Goal: Task Accomplishment & Management: Complete application form

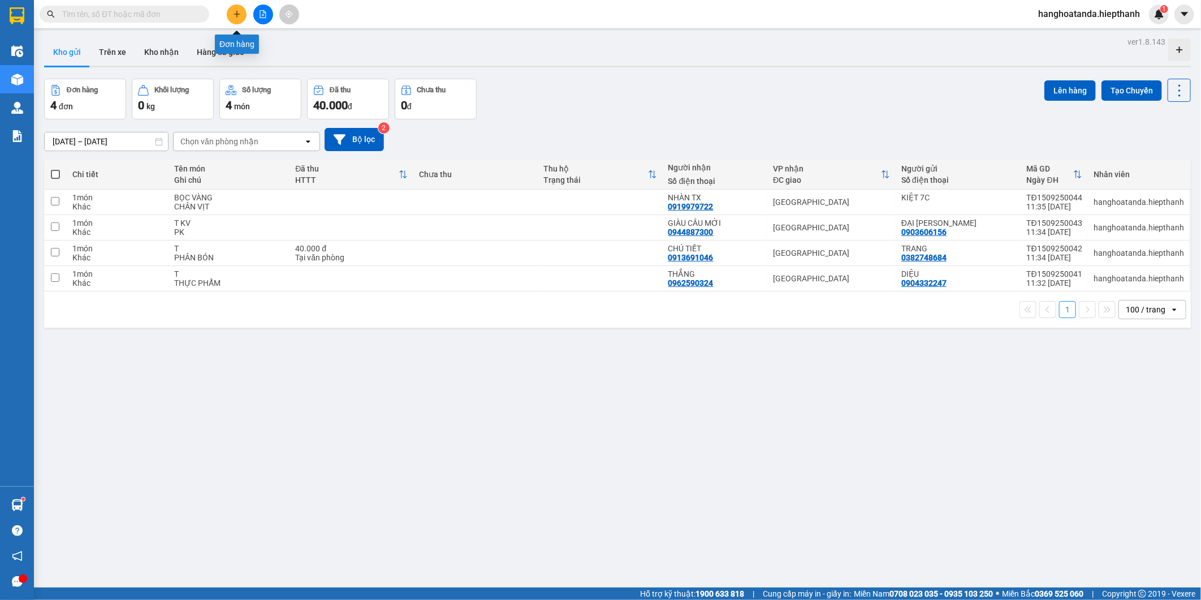
click at [234, 12] on icon "plus" at bounding box center [237, 14] width 8 height 8
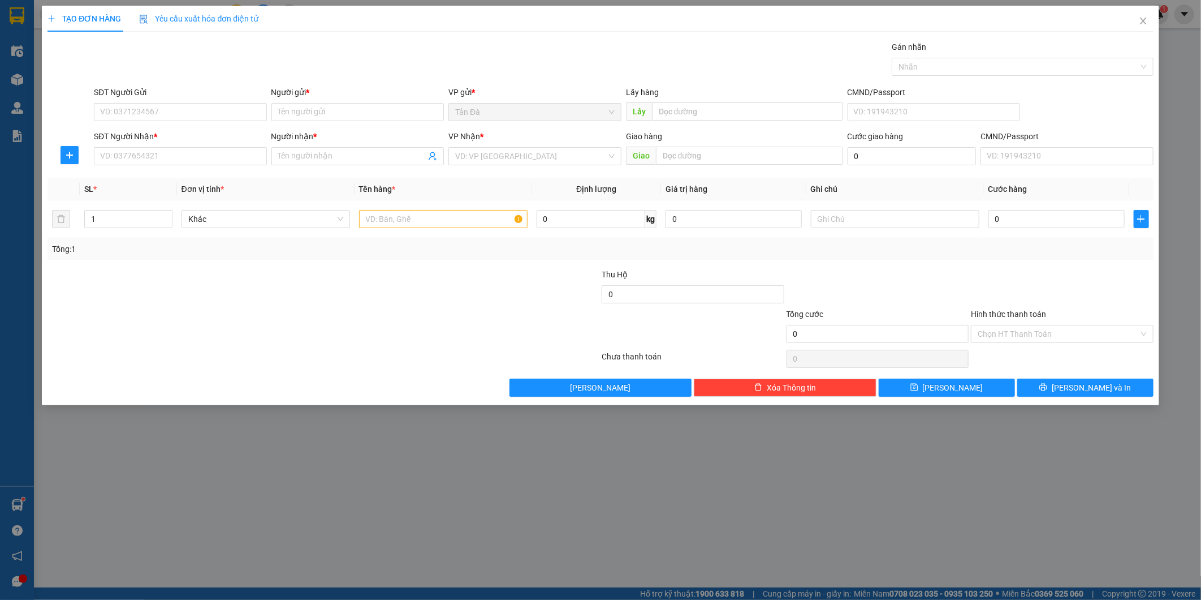
drag, startPoint x: 171, startPoint y: 143, endPoint x: 174, endPoint y: 167, distance: 24.5
click at [171, 155] on div "SĐT Người Nhận * VD: 0377654321" at bounding box center [180, 150] width 173 height 40
click at [174, 167] on div "SĐT Người Nhận * VD: 0377654321" at bounding box center [180, 150] width 173 height 40
click at [186, 155] on input "SĐT Người Nhận *" at bounding box center [180, 156] width 173 height 18
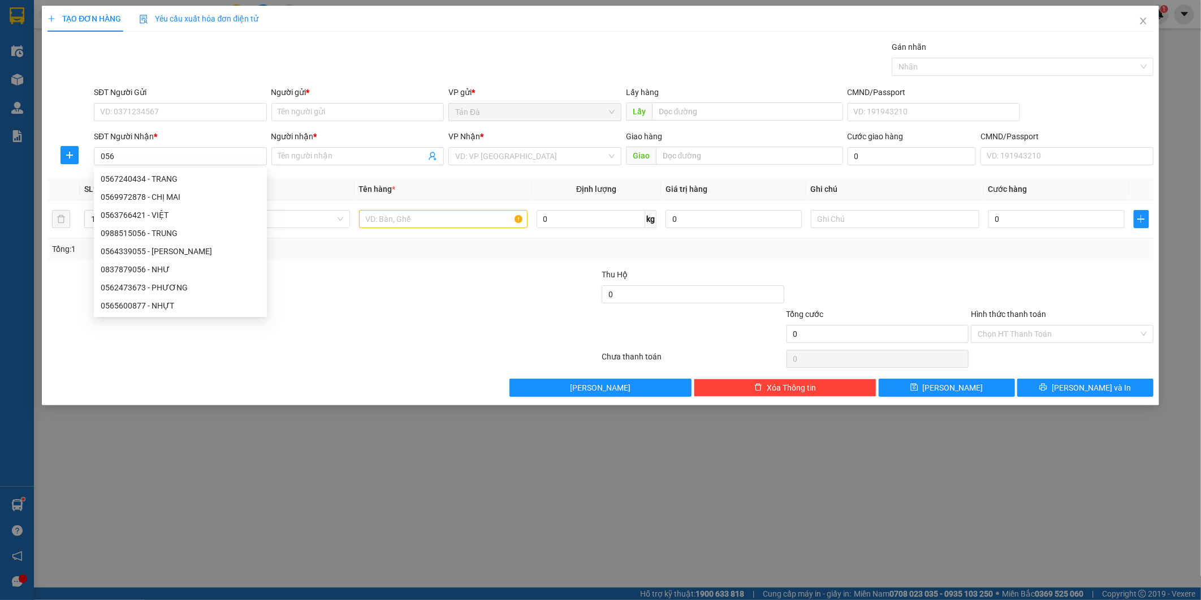
click at [370, 286] on div at bounding box center [230, 288] width 369 height 40
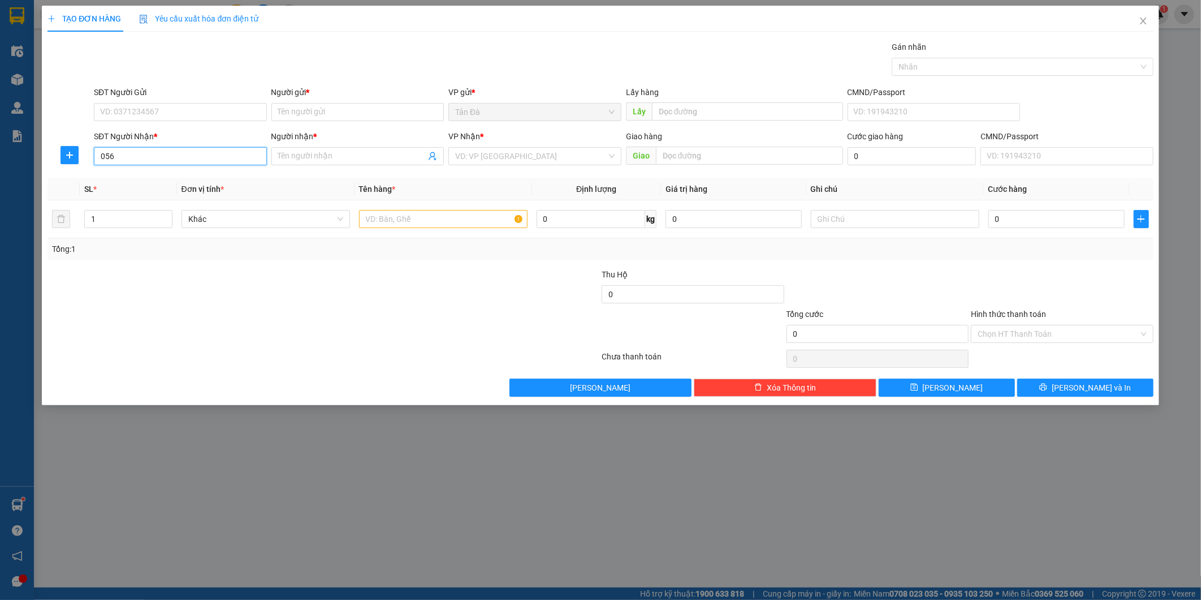
click at [187, 157] on input "056" at bounding box center [180, 156] width 173 height 18
click at [187, 183] on div "0568489331 - ÔNG BA" at bounding box center [180, 179] width 159 height 12
type input "0568489331"
type input "ÔNG BA"
type input "0568489331"
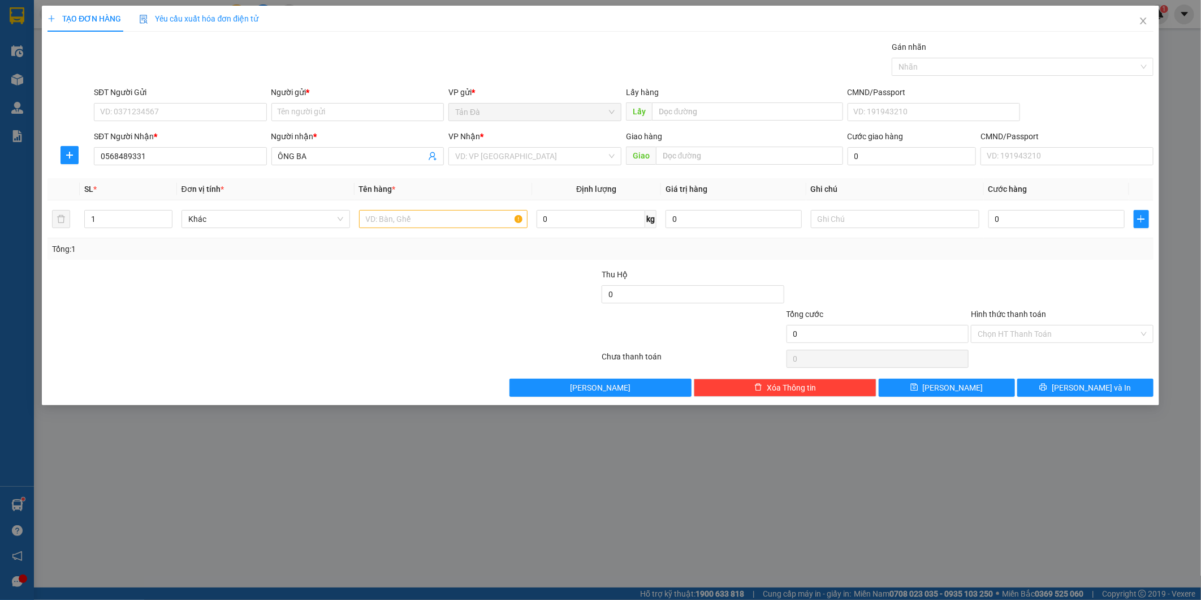
click at [206, 121] on div "SĐT Người Gửi VD: 0371234567" at bounding box center [180, 106] width 173 height 40
click at [208, 117] on input "SĐT Người Gửi" at bounding box center [180, 112] width 173 height 18
click at [186, 135] on div "0772644813 - [GEOGRAPHIC_DATA]" at bounding box center [180, 134] width 159 height 12
type input "0772644813"
type input "ĐỨC"
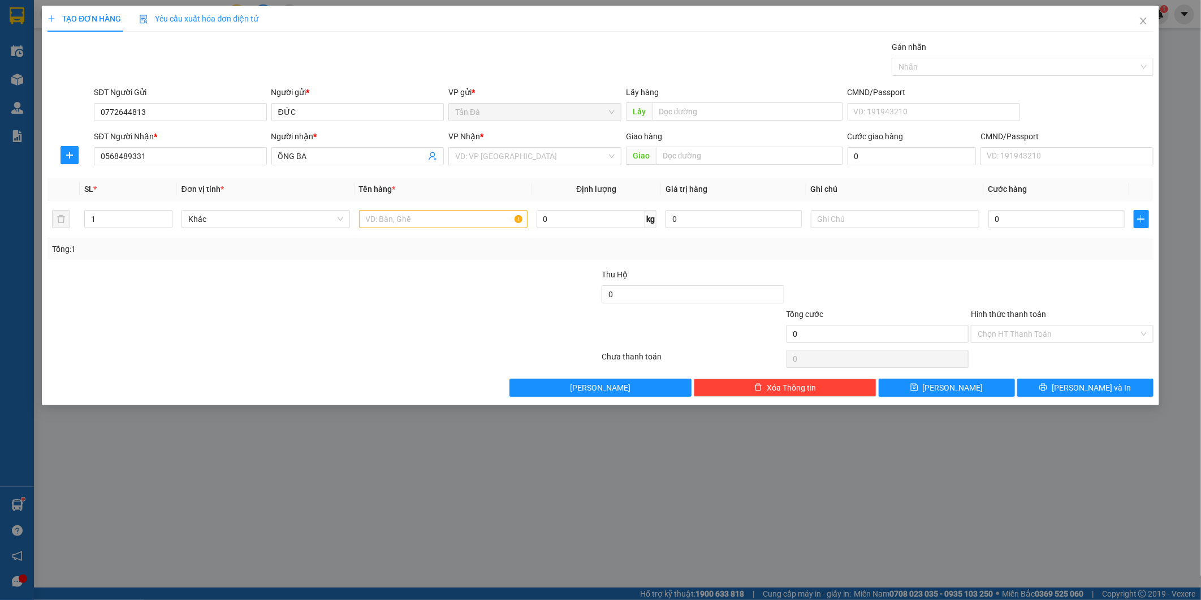
drag, startPoint x: 502, startPoint y: 157, endPoint x: 516, endPoint y: 166, distance: 16.5
click at [505, 158] on input "search" at bounding box center [531, 156] width 152 height 17
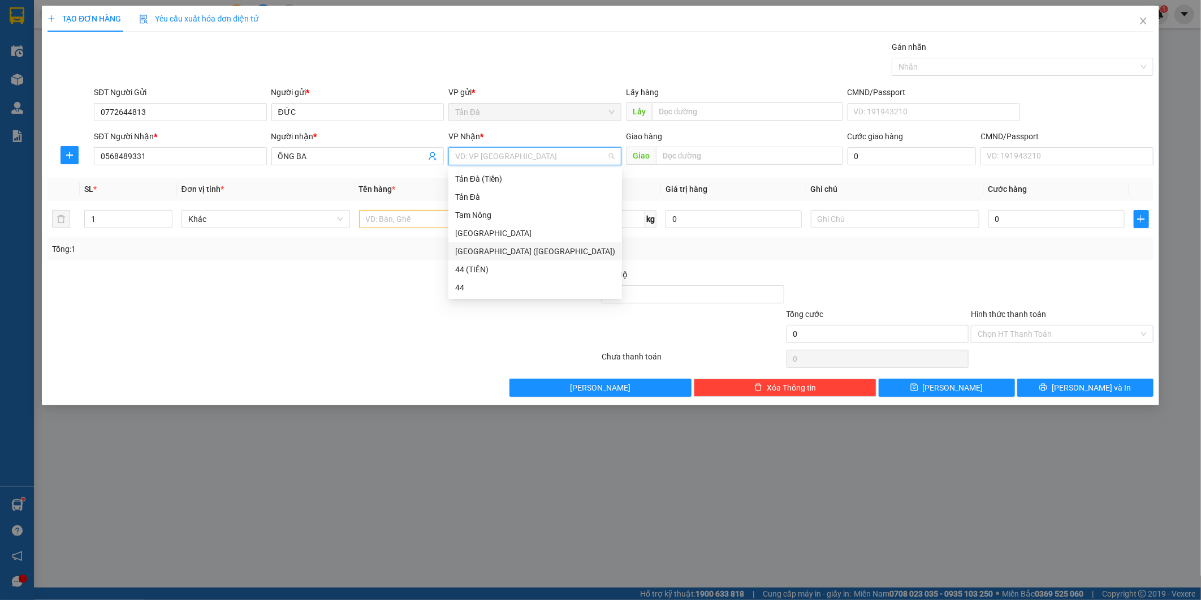
drag, startPoint x: 476, startPoint y: 231, endPoint x: 438, endPoint y: 242, distance: 38.8
click at [474, 231] on div "[GEOGRAPHIC_DATA]" at bounding box center [535, 233] width 160 height 12
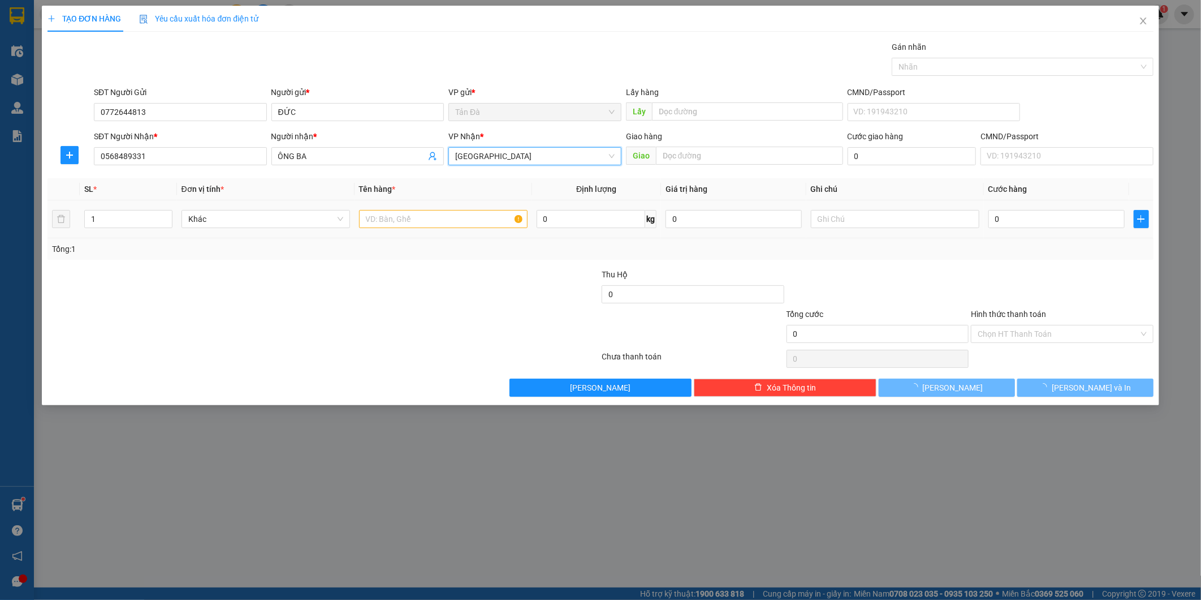
drag, startPoint x: 403, startPoint y: 253, endPoint x: 403, endPoint y: 228, distance: 24.9
click at [403, 252] on div "Tổng: 1" at bounding box center [257, 249] width 411 height 12
click at [405, 223] on input "text" at bounding box center [443, 219] width 169 height 18
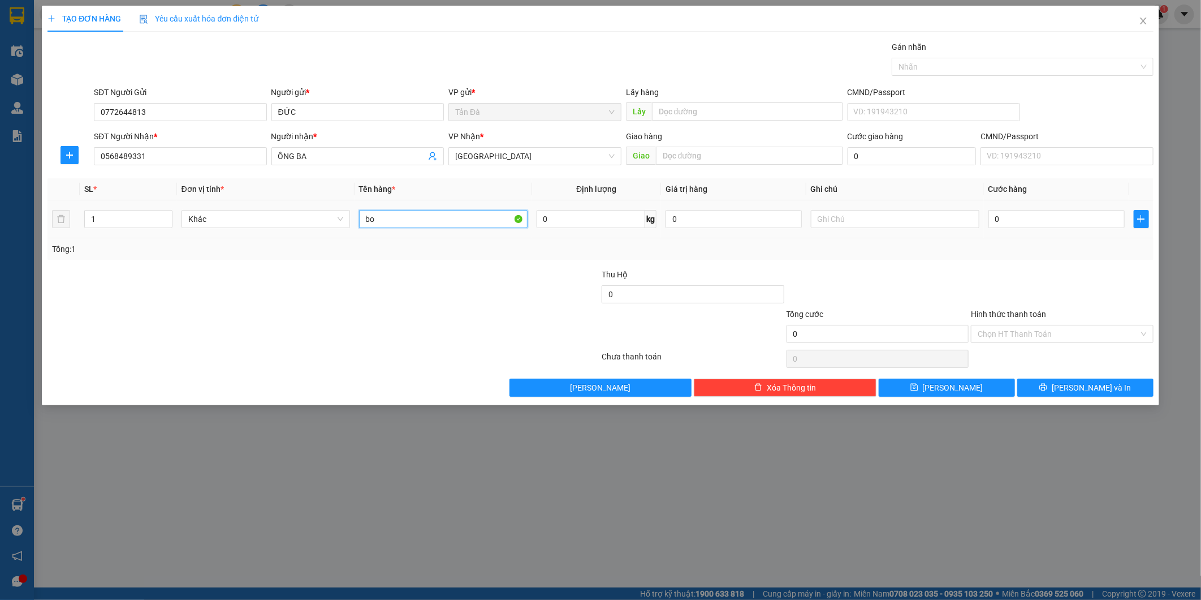
type input "b"
type input "BỌC TRẮNG"
drag, startPoint x: 236, startPoint y: 201, endPoint x: 256, endPoint y: 230, distance: 34.8
click at [239, 204] on td "Khác" at bounding box center [266, 219] width 178 height 38
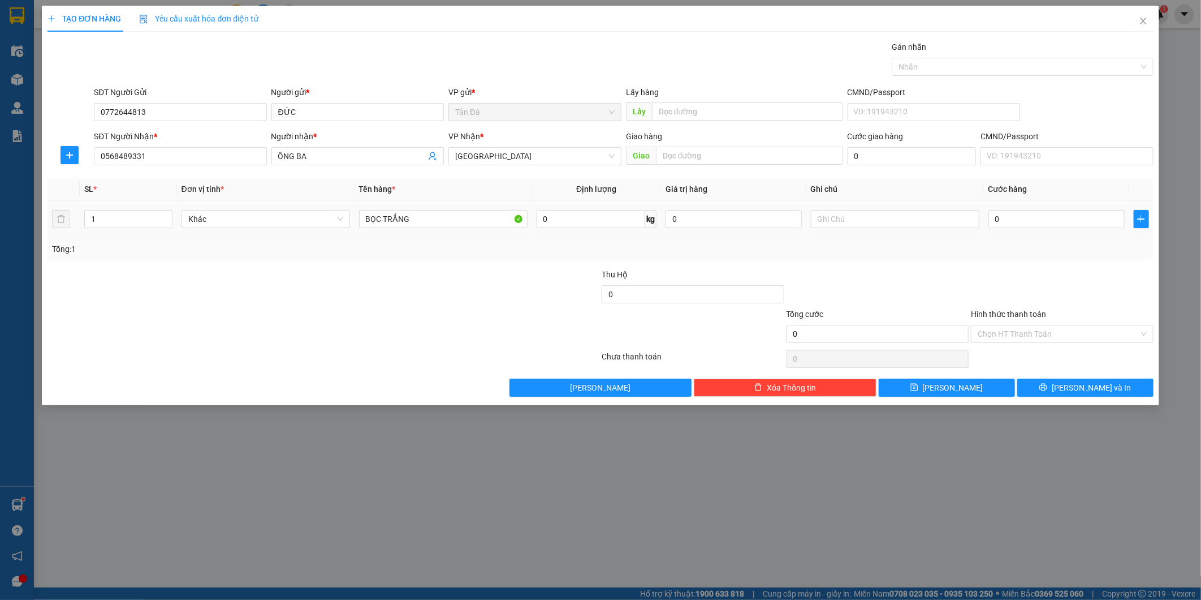
click at [256, 230] on div "Khác" at bounding box center [266, 219] width 169 height 23
drag, startPoint x: 262, startPoint y: 228, endPoint x: 279, endPoint y: 225, distance: 18.0
click at [262, 228] on div "Khác" at bounding box center [266, 219] width 169 height 23
click at [279, 224] on span "Khác" at bounding box center [265, 218] width 155 height 17
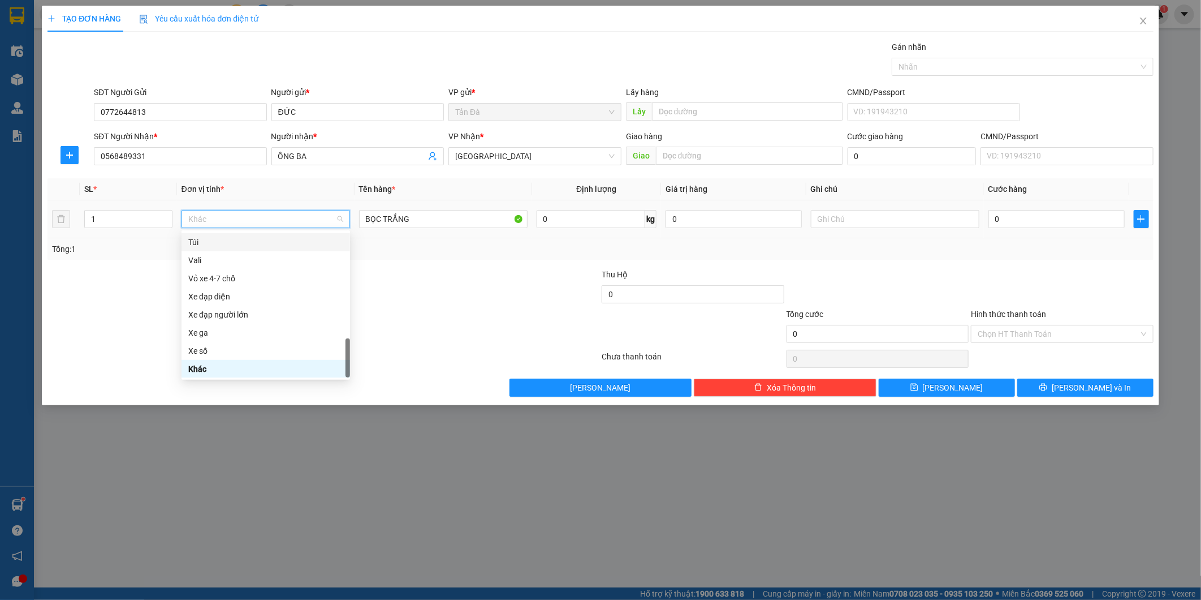
type input "D"
drag, startPoint x: 243, startPoint y: 258, endPoint x: 464, endPoint y: 312, distance: 227.2
click at [248, 258] on div "Đồ ăn - nước uống" at bounding box center [265, 259] width 155 height 12
click at [473, 312] on div at bounding box center [508, 328] width 185 height 40
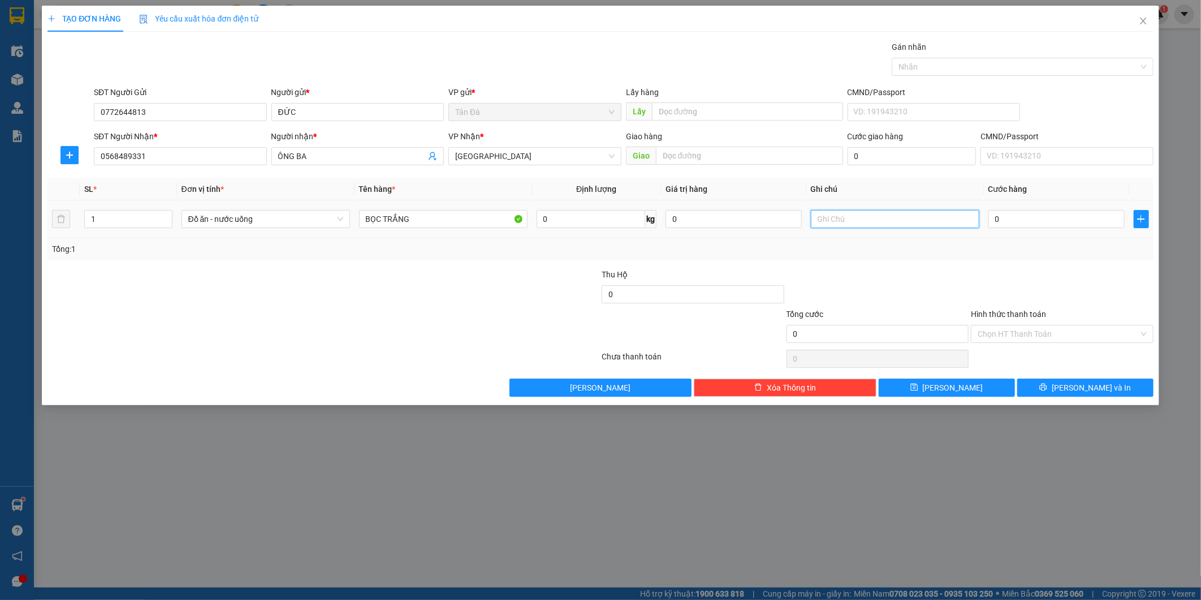
click at [863, 219] on input "text" at bounding box center [895, 219] width 169 height 18
type input "ĐỒ ĂN"
click at [887, 249] on div "Tổng: 1" at bounding box center [600, 249] width 1097 height 12
click at [1059, 208] on div "0" at bounding box center [1057, 219] width 136 height 23
click at [1037, 219] on input "0" at bounding box center [1057, 219] width 136 height 18
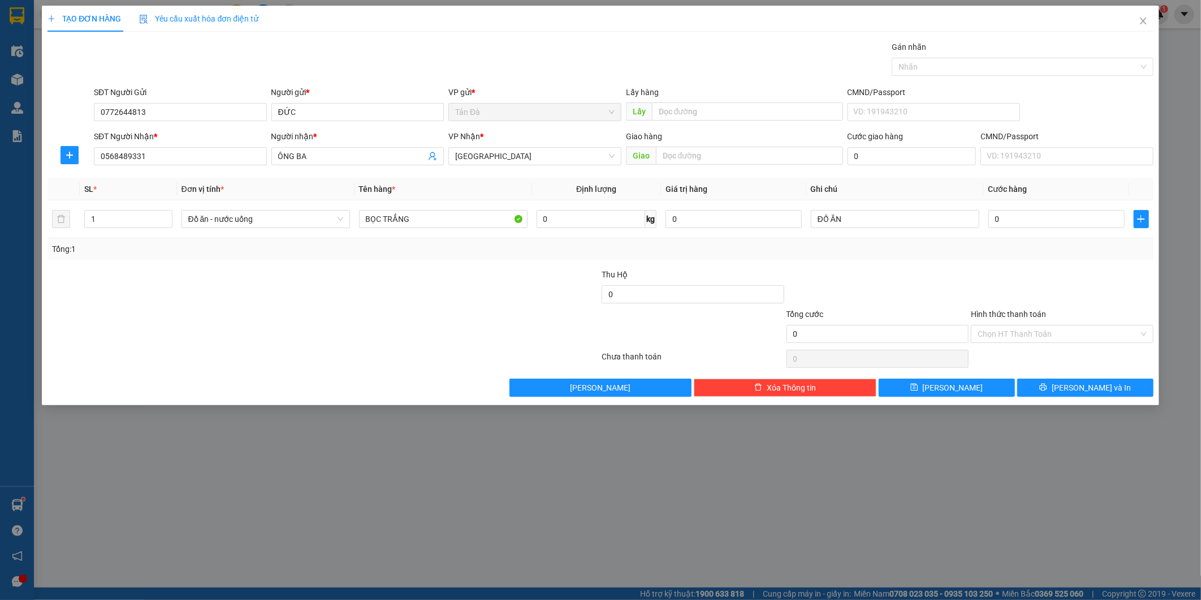
drag, startPoint x: 1053, startPoint y: 265, endPoint x: 1054, endPoint y: 258, distance: 6.2
click at [1054, 266] on div "Transit Pickup Surcharge Ids Transit Deliver Surcharge Ids Transit Deliver Surc…" at bounding box center [601, 219] width 1106 height 356
click at [1038, 227] on input "0" at bounding box center [1057, 219] width 136 height 18
type input "002"
type input "2"
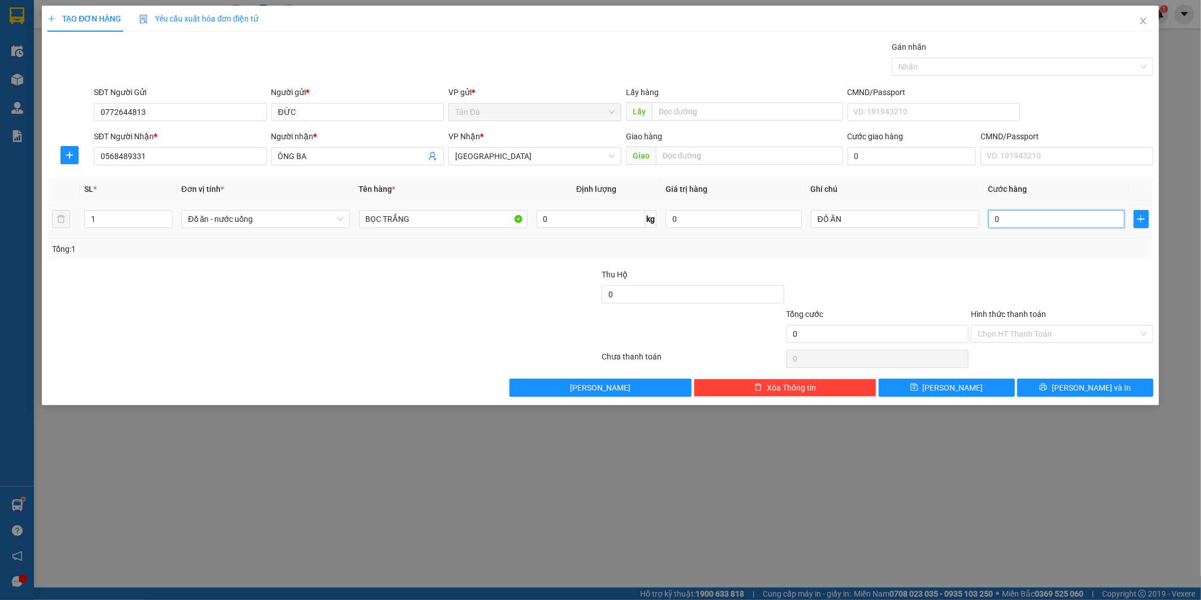
type input "2"
type input "0.020"
type input "20"
click at [1037, 293] on div at bounding box center [1062, 288] width 185 height 40
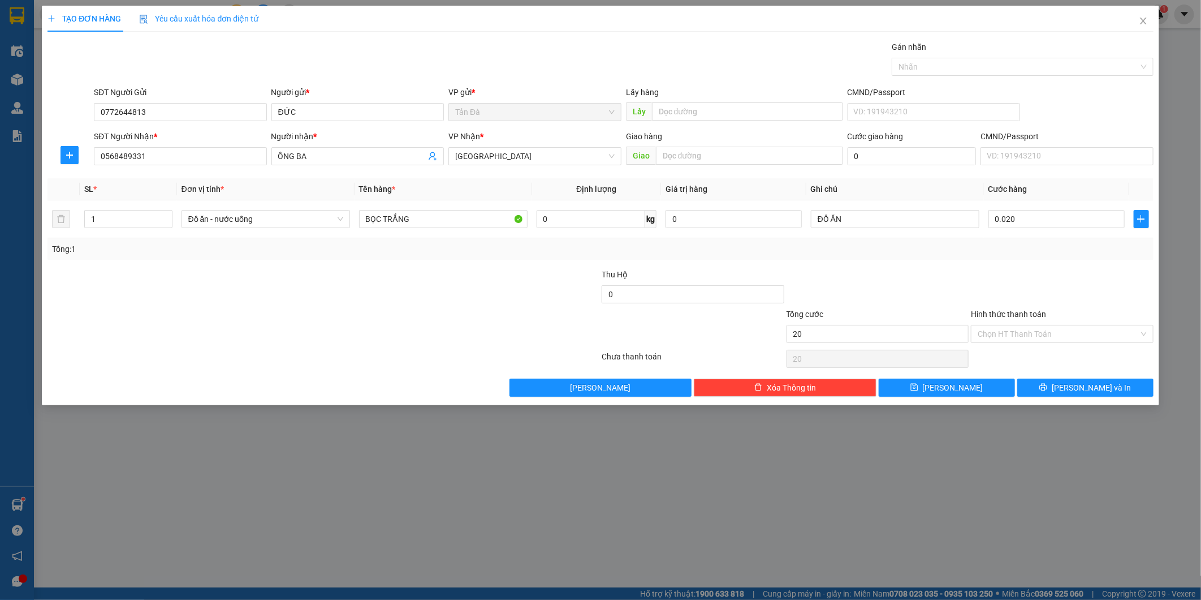
type input "20.000"
click at [1039, 339] on input "Hình thức thanh toán" at bounding box center [1058, 333] width 161 height 17
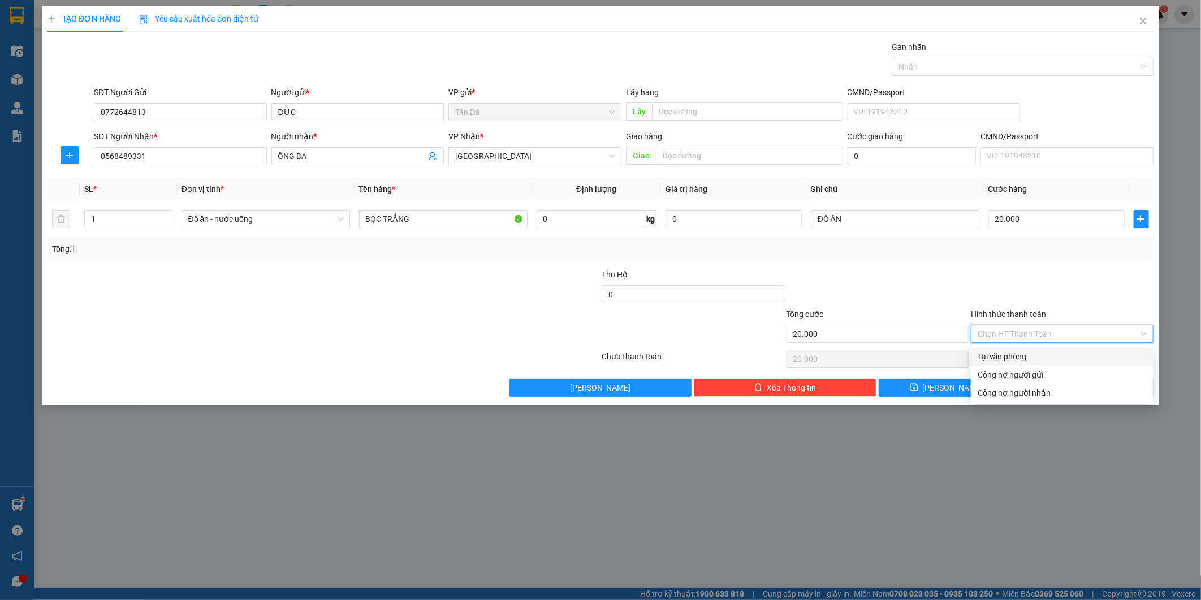
click at [1043, 348] on div "Tại văn phòng" at bounding box center [1062, 356] width 183 height 18
type input "0"
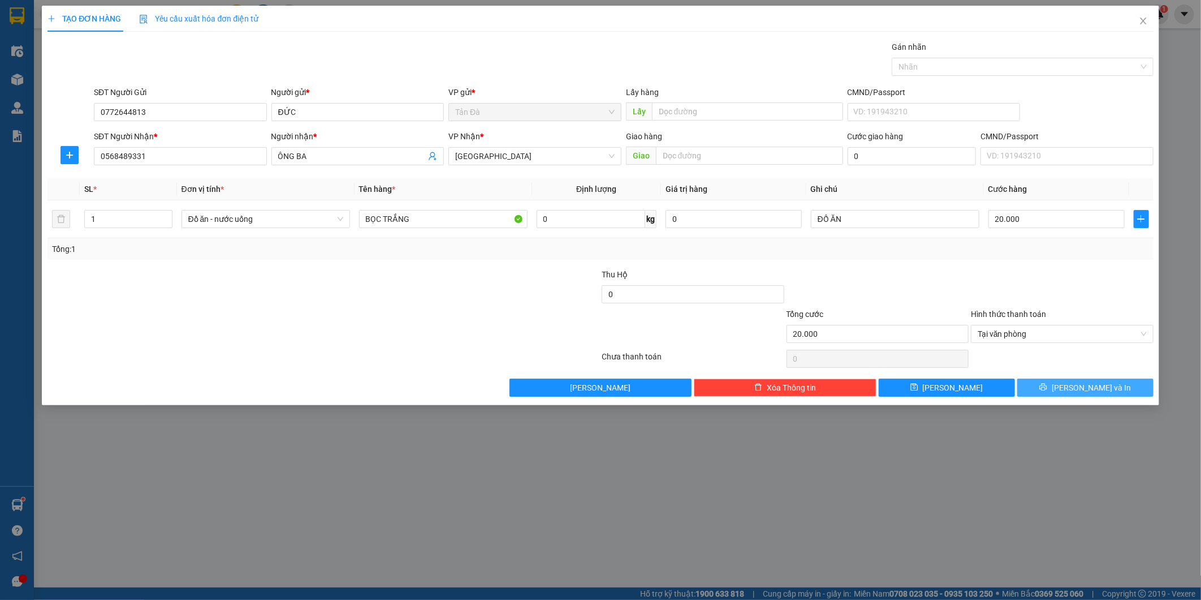
drag, startPoint x: 1082, startPoint y: 377, endPoint x: 1083, endPoint y: 386, distance: 8.6
click at [1083, 378] on div "Transit Pickup Surcharge Ids Transit Deliver Surcharge Ids Transit Deliver Surc…" at bounding box center [601, 219] width 1106 height 356
drag, startPoint x: 1083, startPoint y: 386, endPoint x: 930, endPoint y: 349, distance: 157.1
click at [1082, 386] on span "[PERSON_NAME] và In" at bounding box center [1091, 387] width 79 height 12
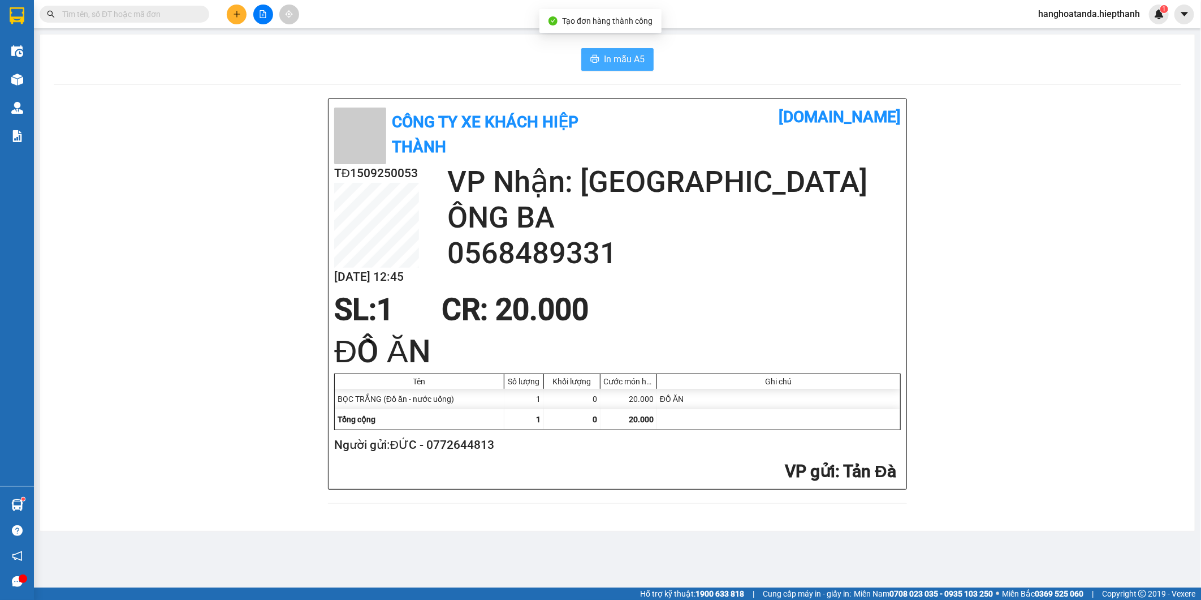
click at [624, 60] on span "In mẫu A5" at bounding box center [624, 59] width 41 height 14
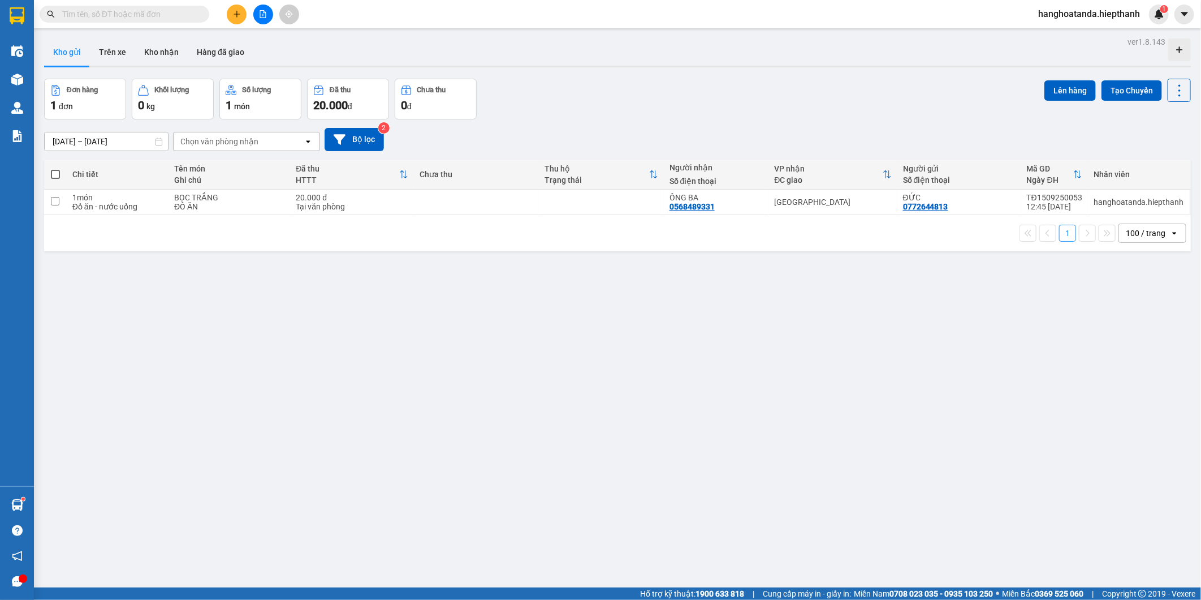
click at [590, 393] on div "ver 1.8.143 Kho gửi Trên xe Kho nhận Hàng đã giao Đơn hàng 1 đơn Khối lượng 0 k…" at bounding box center [618, 334] width 1156 height 600
click at [673, 351] on div "ver 1.8.143 Kho gửi Trên xe Kho nhận Hàng đã giao Đơn hàng 1 đơn Khối lượng 0 k…" at bounding box center [618, 334] width 1156 height 600
